Goal: Task Accomplishment & Management: Manage account settings

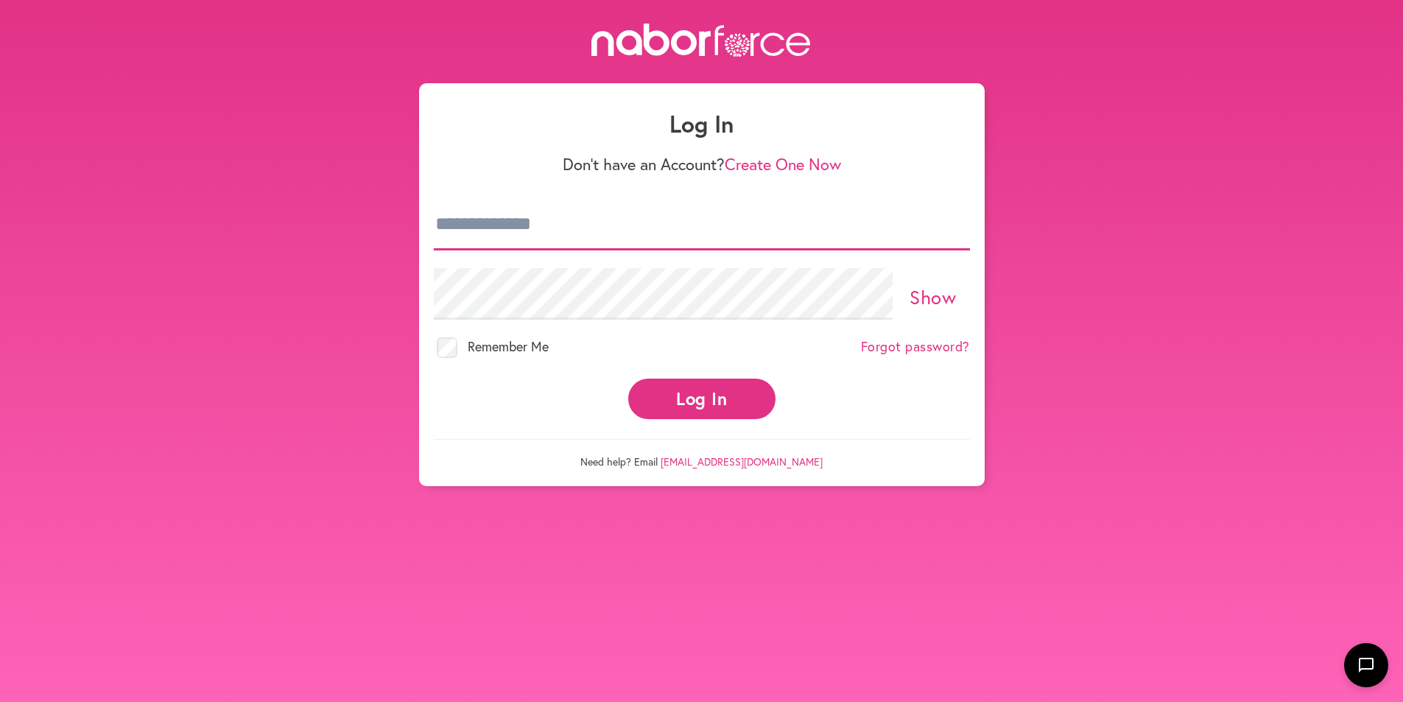
click at [507, 222] on input "email" at bounding box center [702, 225] width 536 height 52
type input "**********"
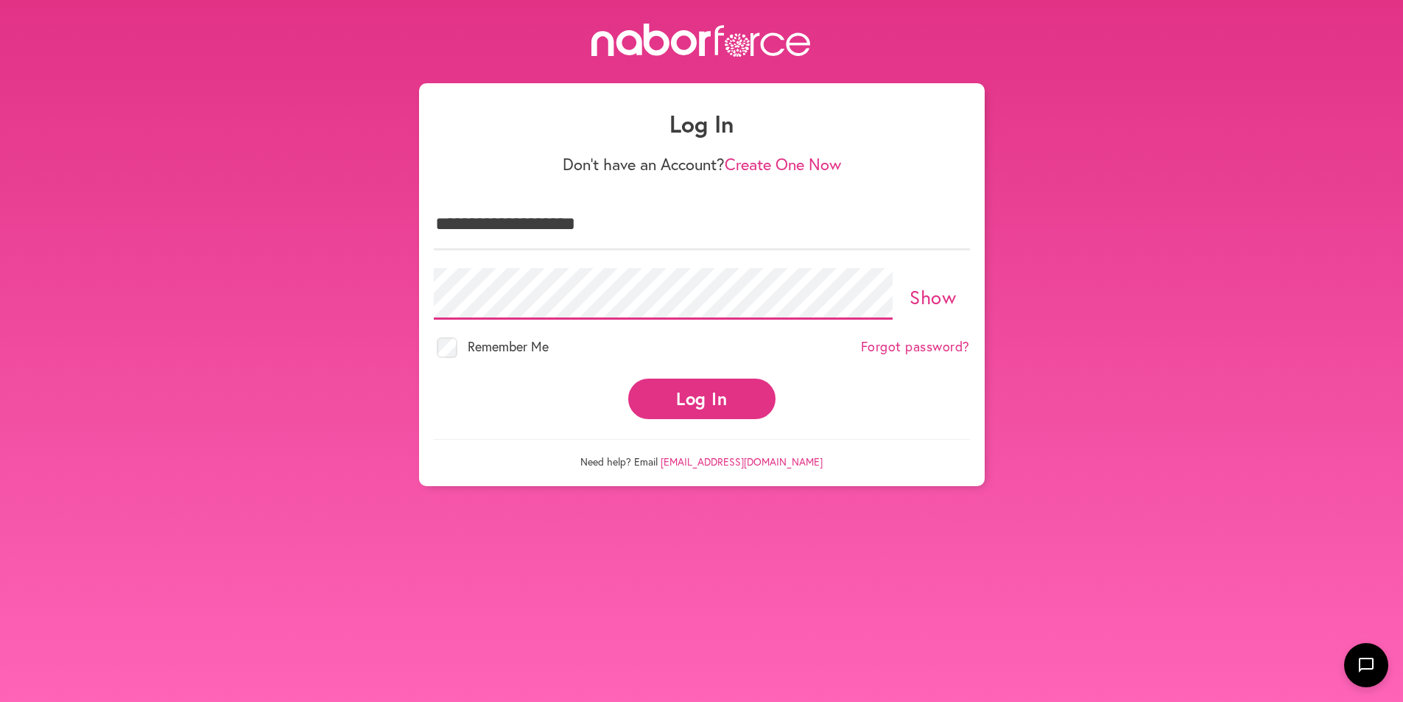
click at [628, 378] on button "Log In" at bounding box center [701, 398] width 147 height 40
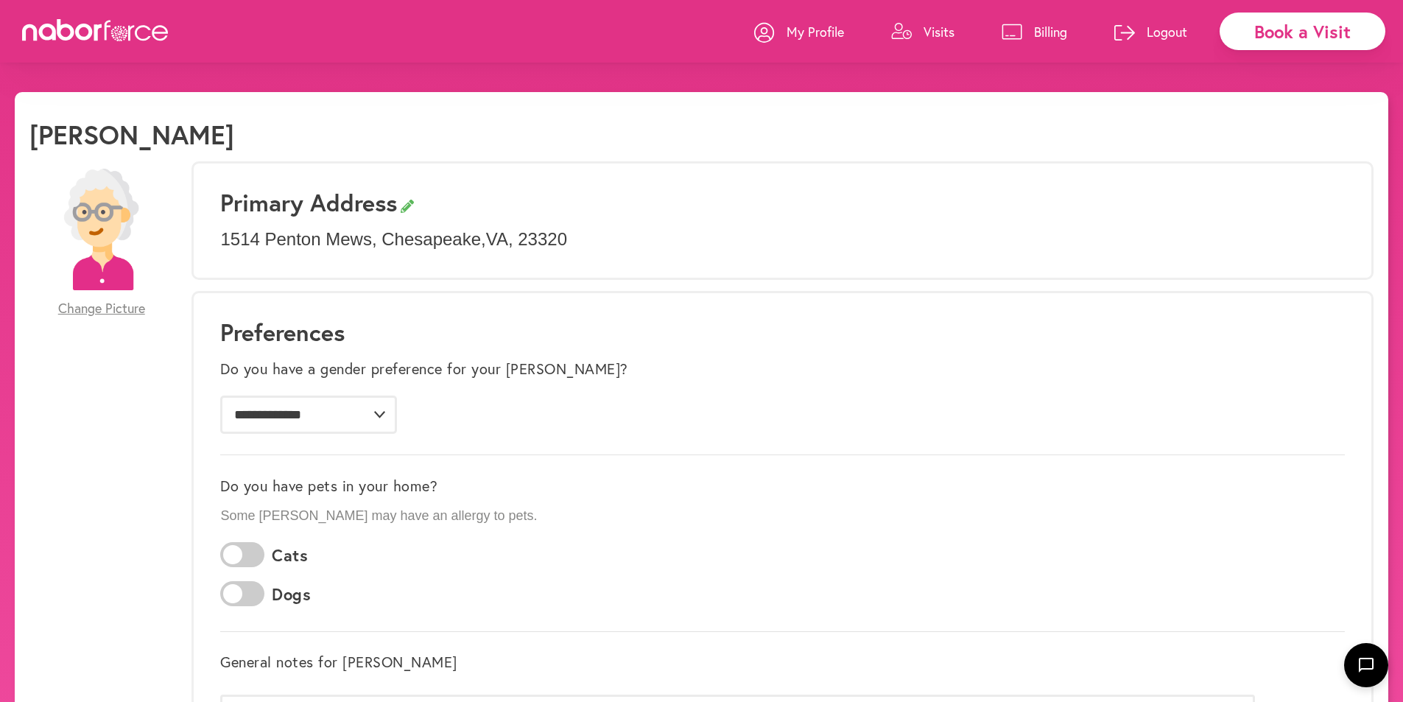
click at [942, 30] on p "Visits" at bounding box center [938, 32] width 31 height 18
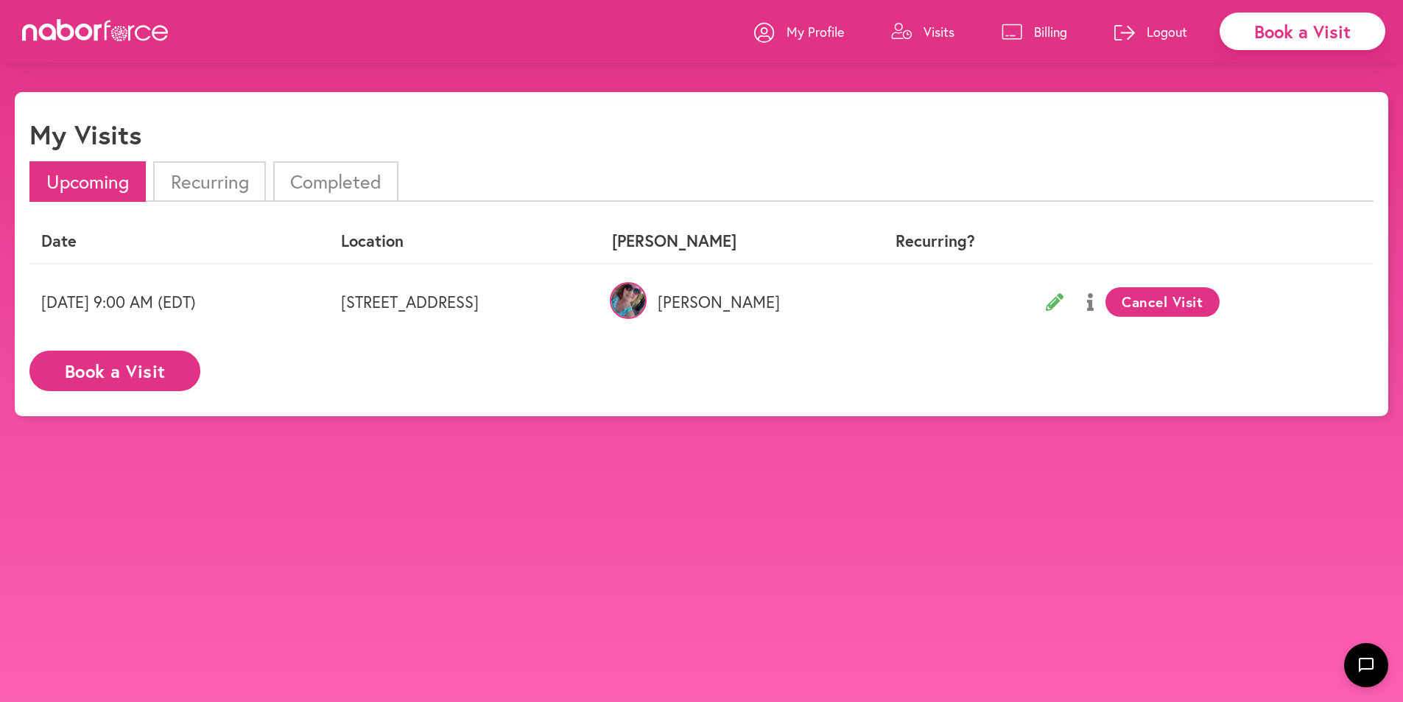
click at [1159, 29] on p "Logout" at bounding box center [1166, 32] width 40 height 18
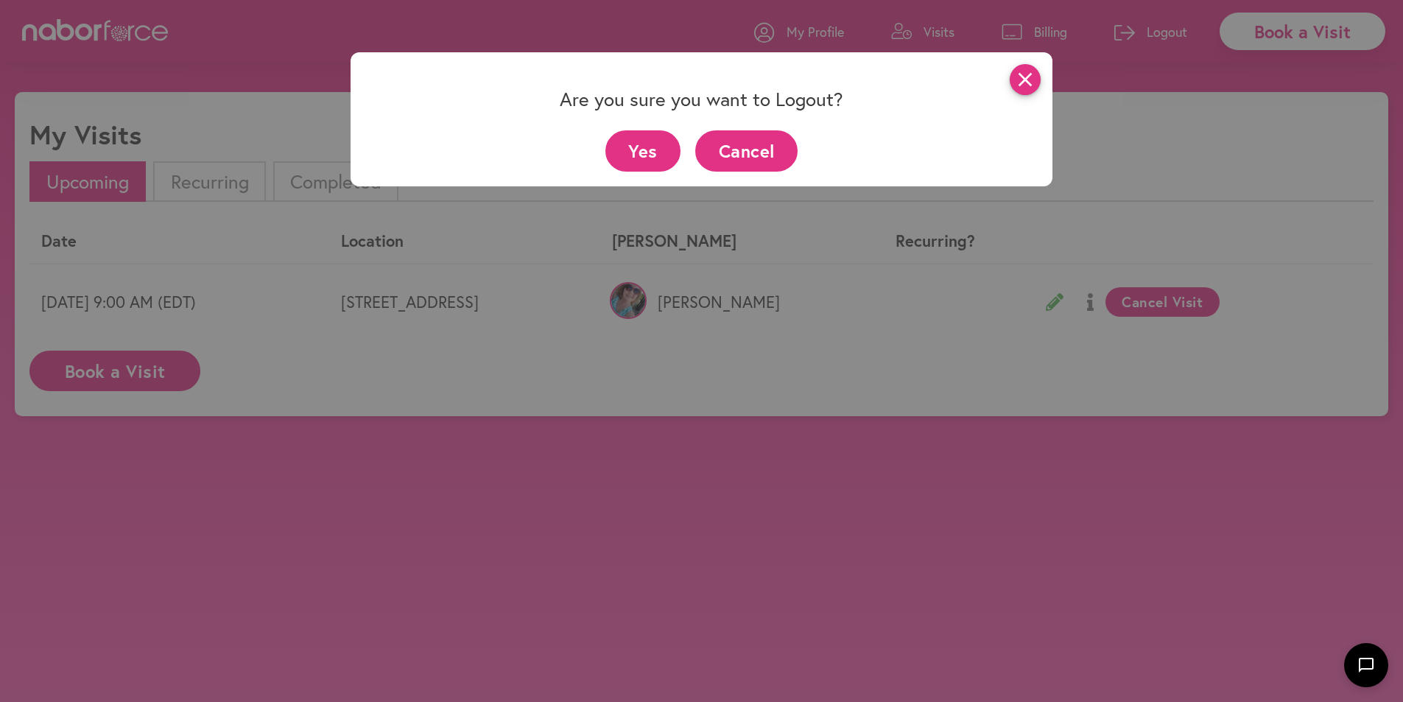
click at [1031, 77] on icon "close" at bounding box center [1025, 79] width 31 height 31
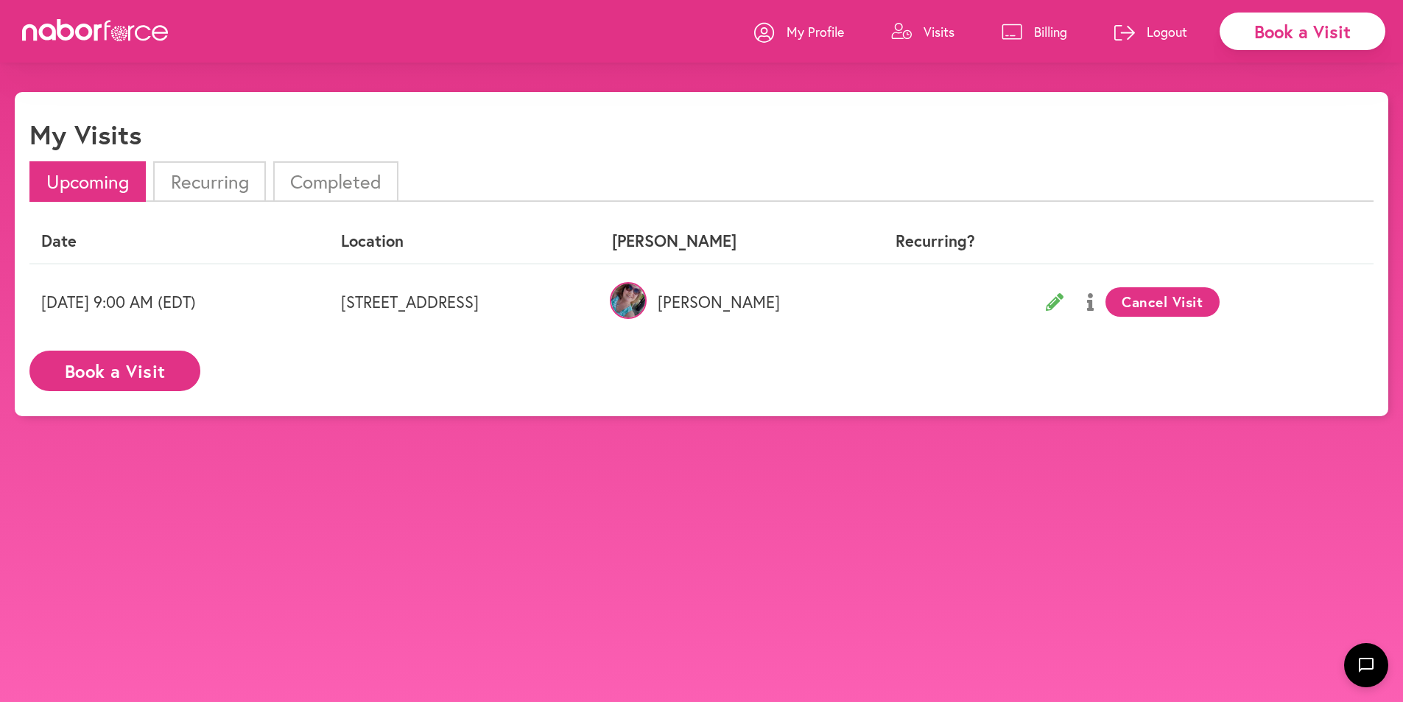
click at [929, 31] on p "Visits" at bounding box center [938, 32] width 31 height 18
click at [806, 32] on p "My Profile" at bounding box center [814, 32] width 57 height 18
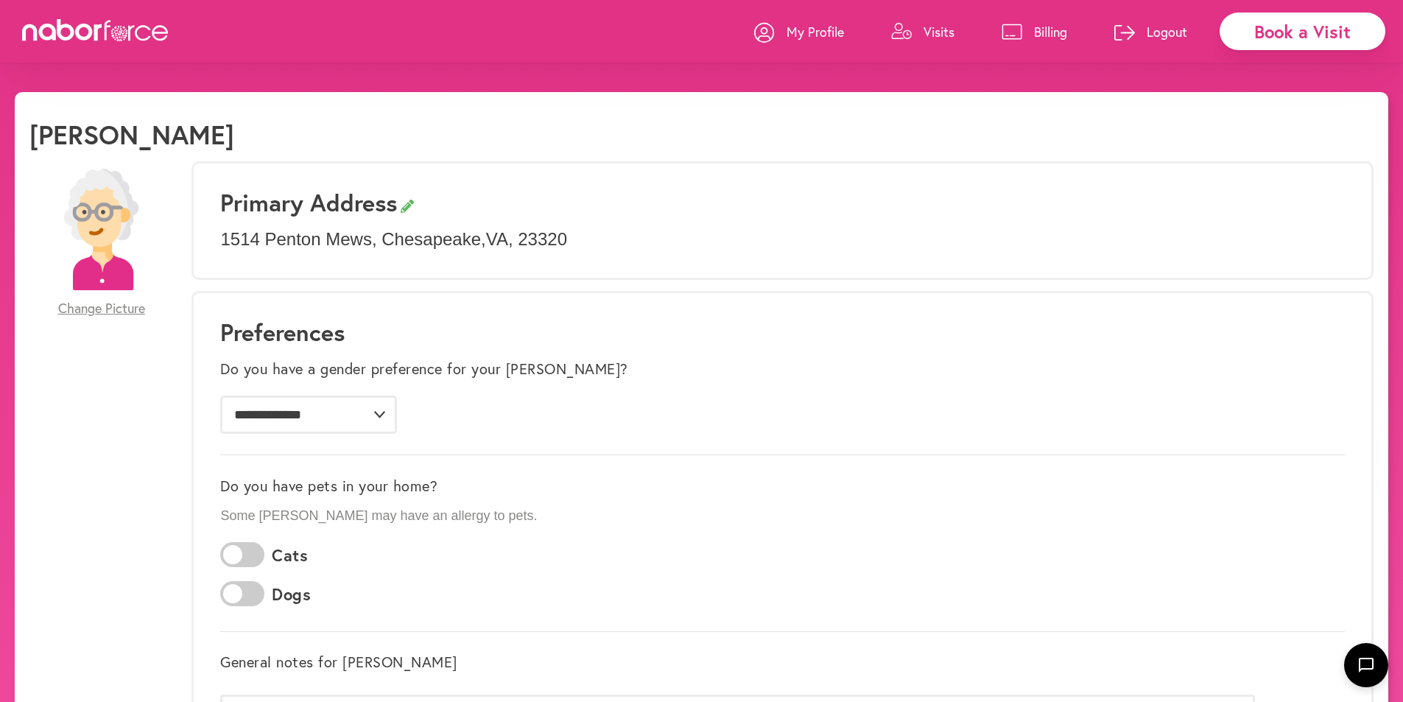
click at [759, 35] on icon at bounding box center [764, 32] width 20 height 20
click at [1165, 35] on p "Logout" at bounding box center [1166, 32] width 40 height 18
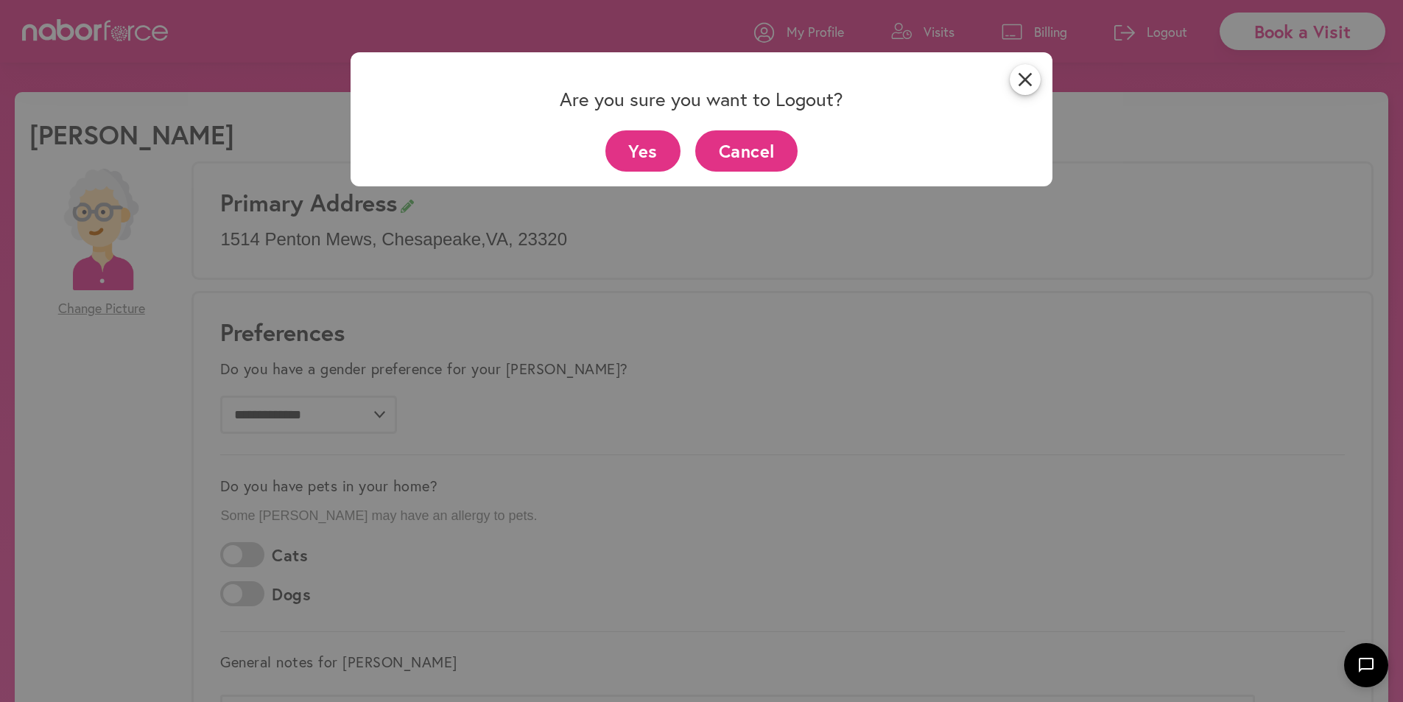
click at [644, 152] on button "Yes" at bounding box center [643, 150] width 76 height 40
